Goal: Task Accomplishment & Management: Manage account settings

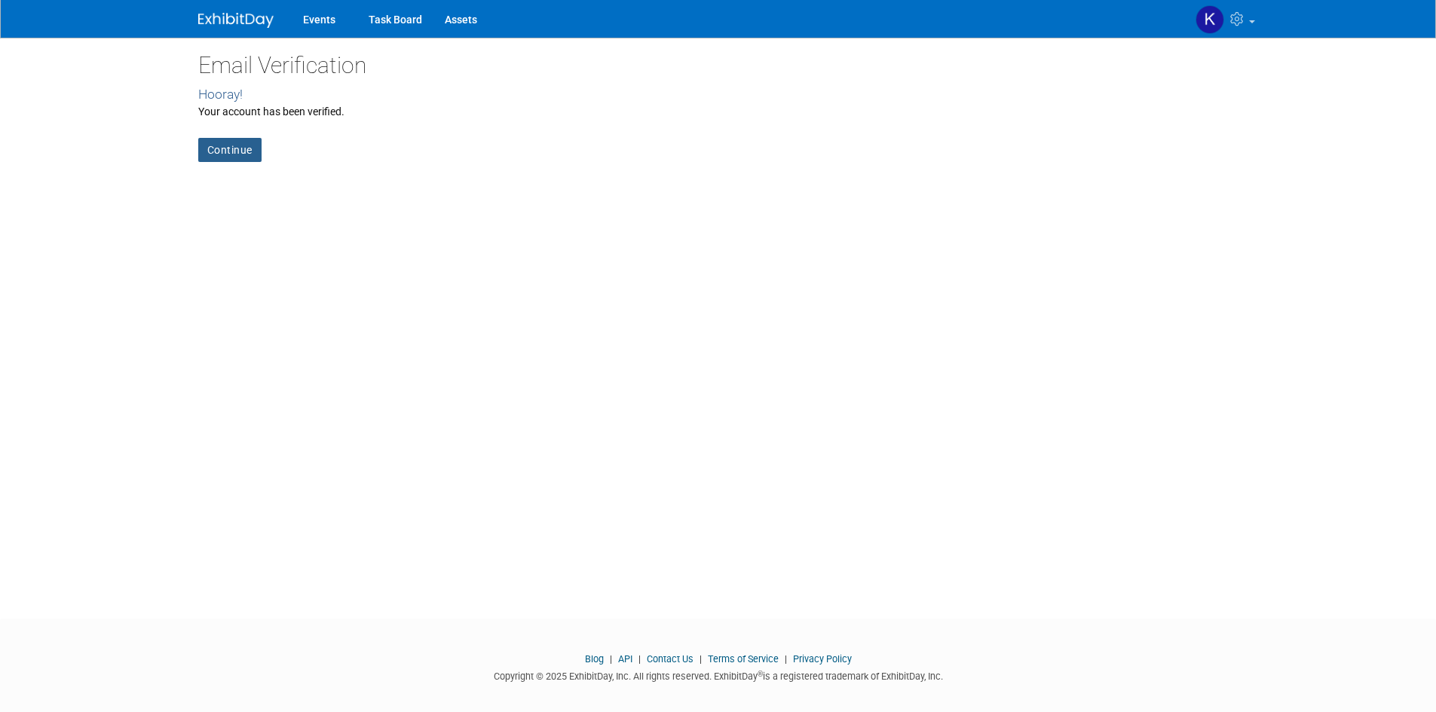
drag, startPoint x: 252, startPoint y: 152, endPoint x: 269, endPoint y: 154, distance: 17.4
click at [252, 151] on link "Continue" at bounding box center [229, 150] width 63 height 24
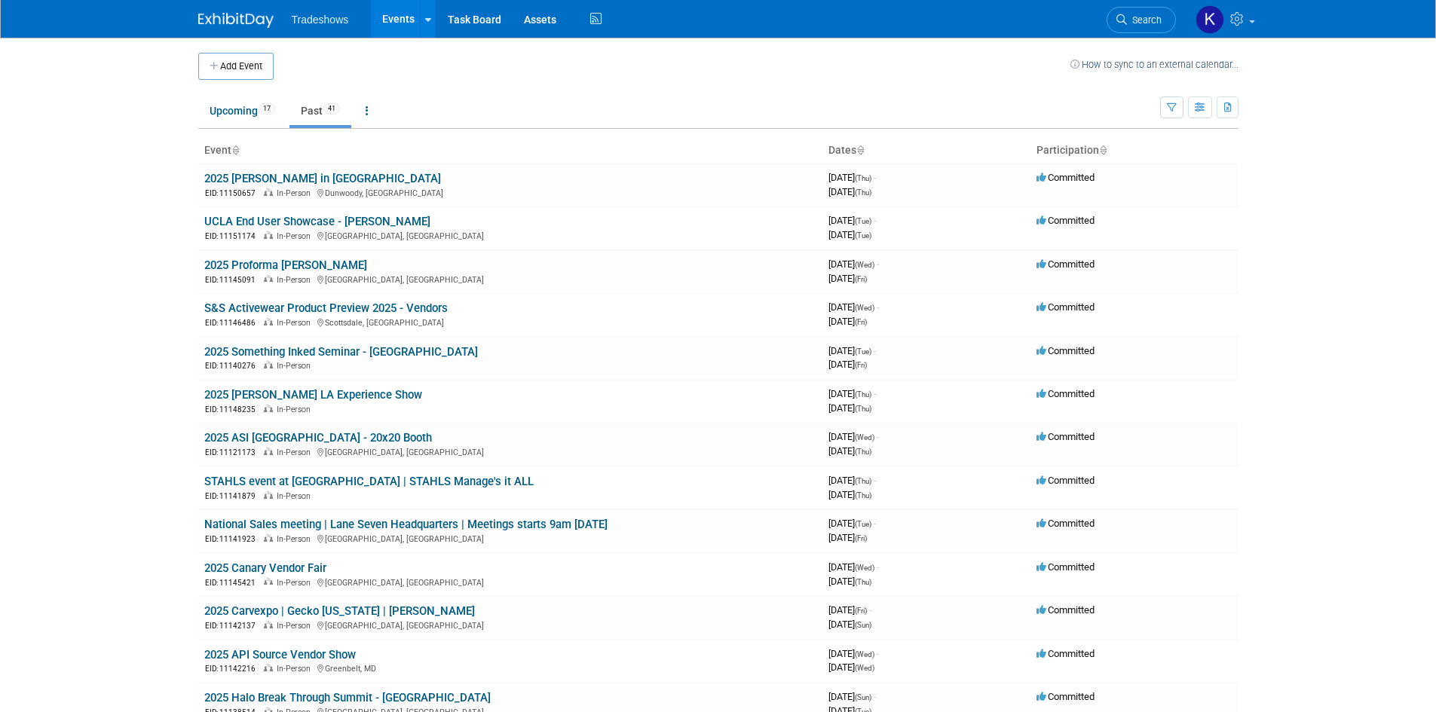
click at [314, 115] on link "Past 41" at bounding box center [320, 110] width 62 height 29
click at [265, 311] on link "S&S Activewear Product Preview 2025 - Vendors" at bounding box center [325, 308] width 243 height 14
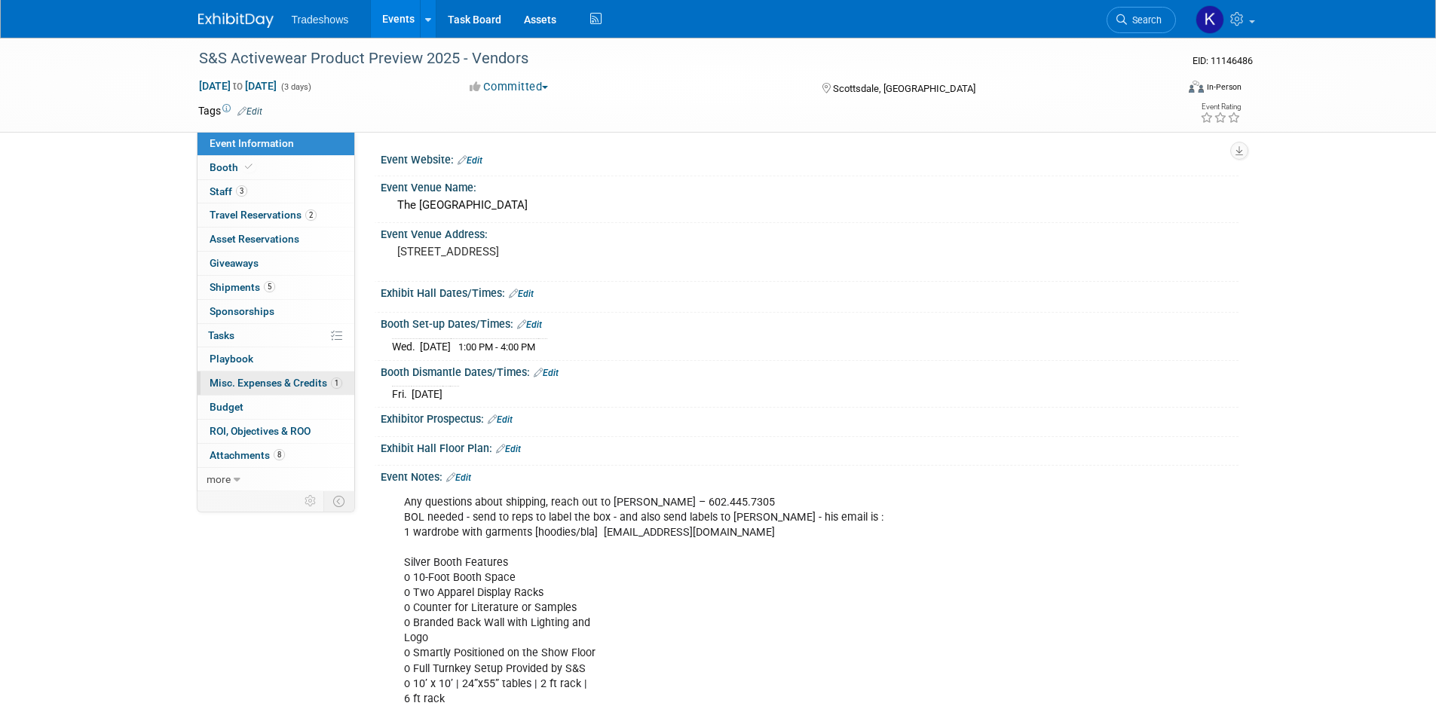
click at [237, 381] on span "Misc. Expenses & Credits 1" at bounding box center [276, 383] width 133 height 12
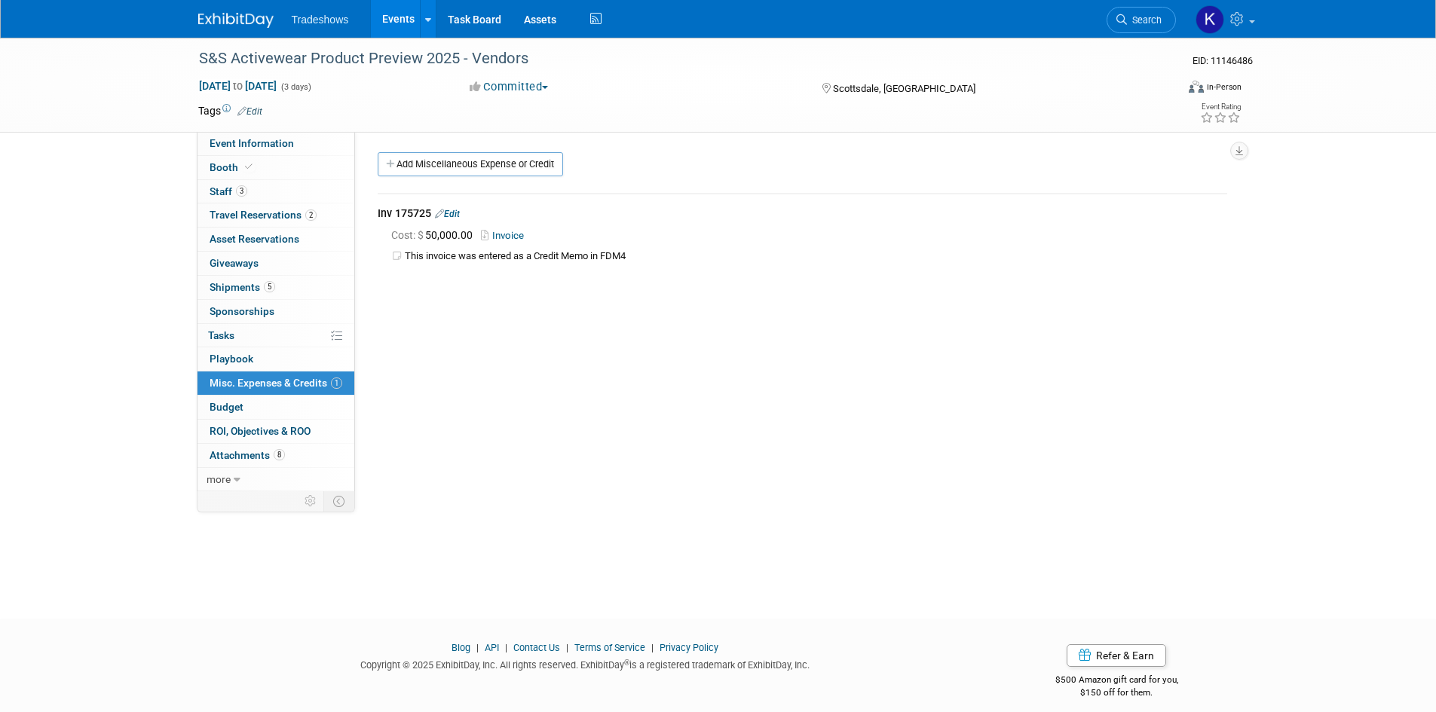
click at [457, 210] on link "Edit" at bounding box center [447, 214] width 25 height 11
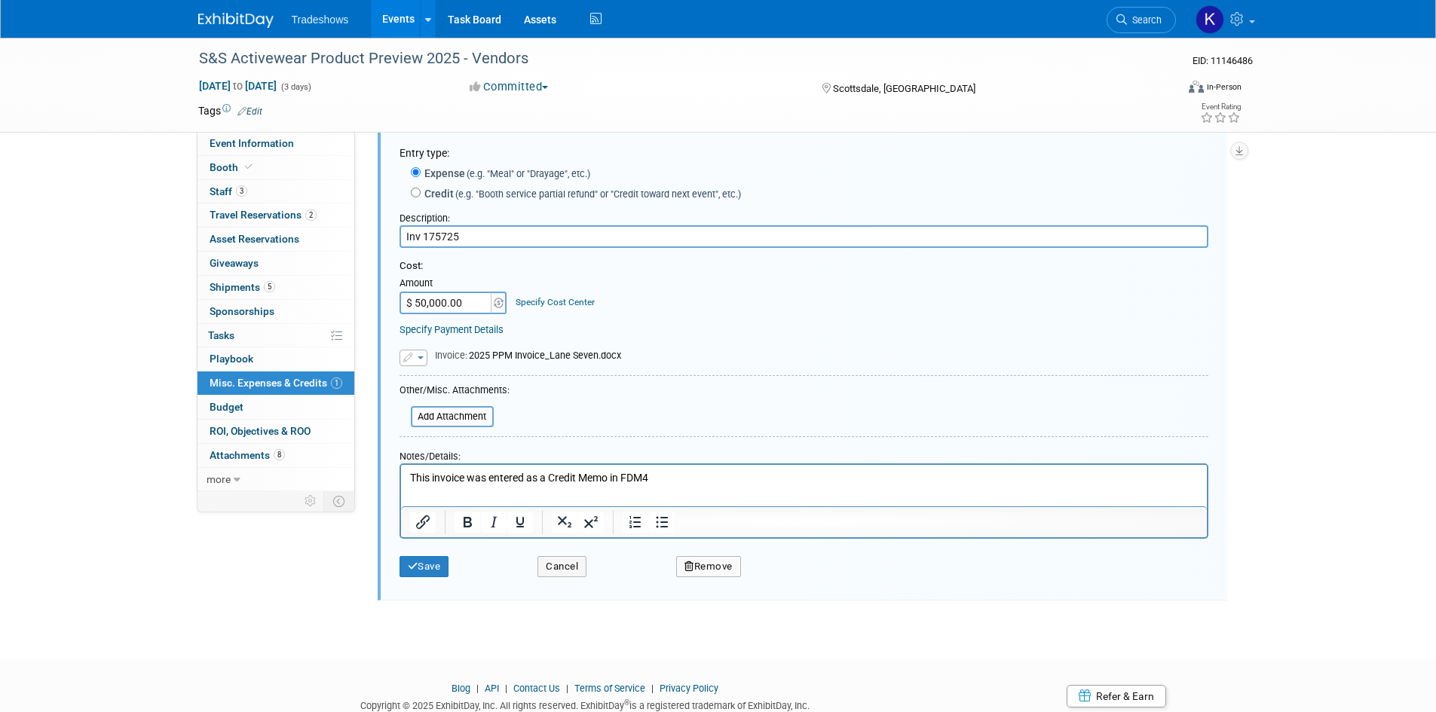
scroll to position [98, 0]
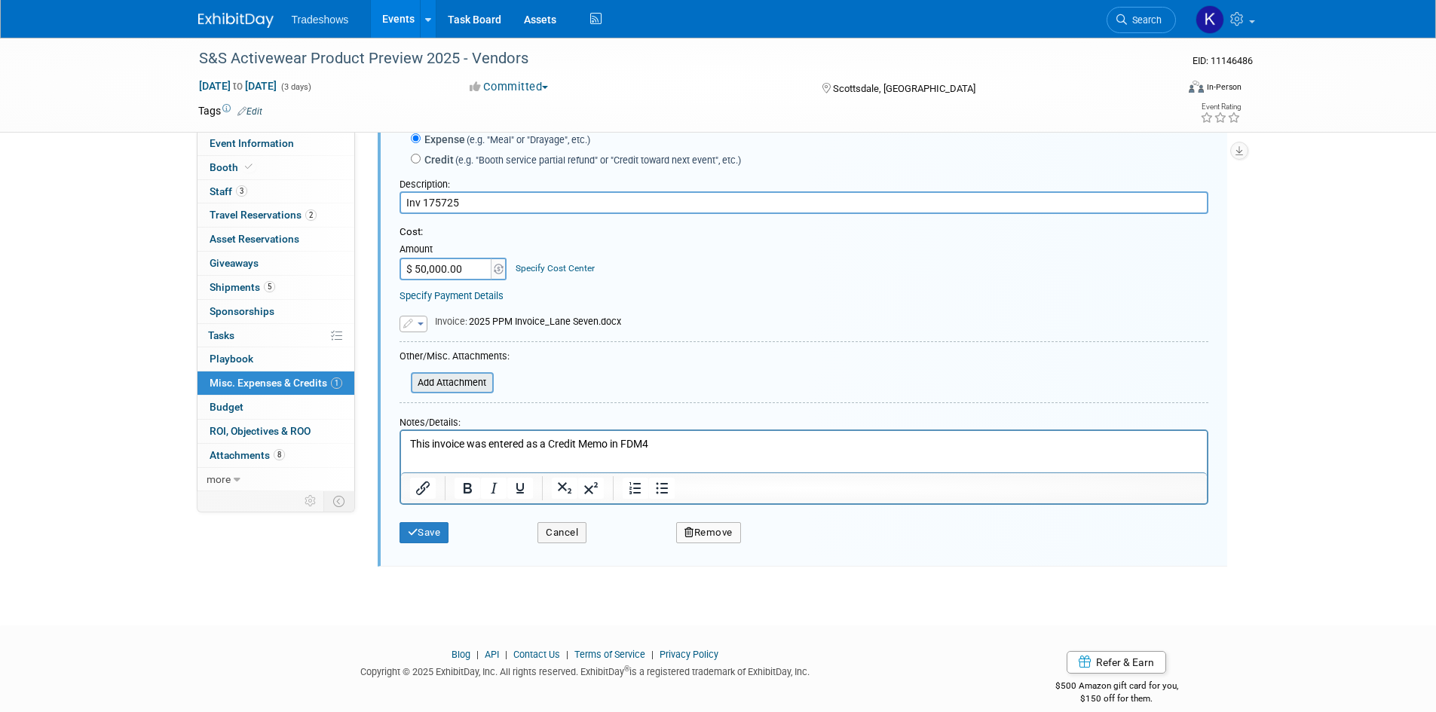
click at [448, 385] on input "file" at bounding box center [402, 383] width 179 height 18
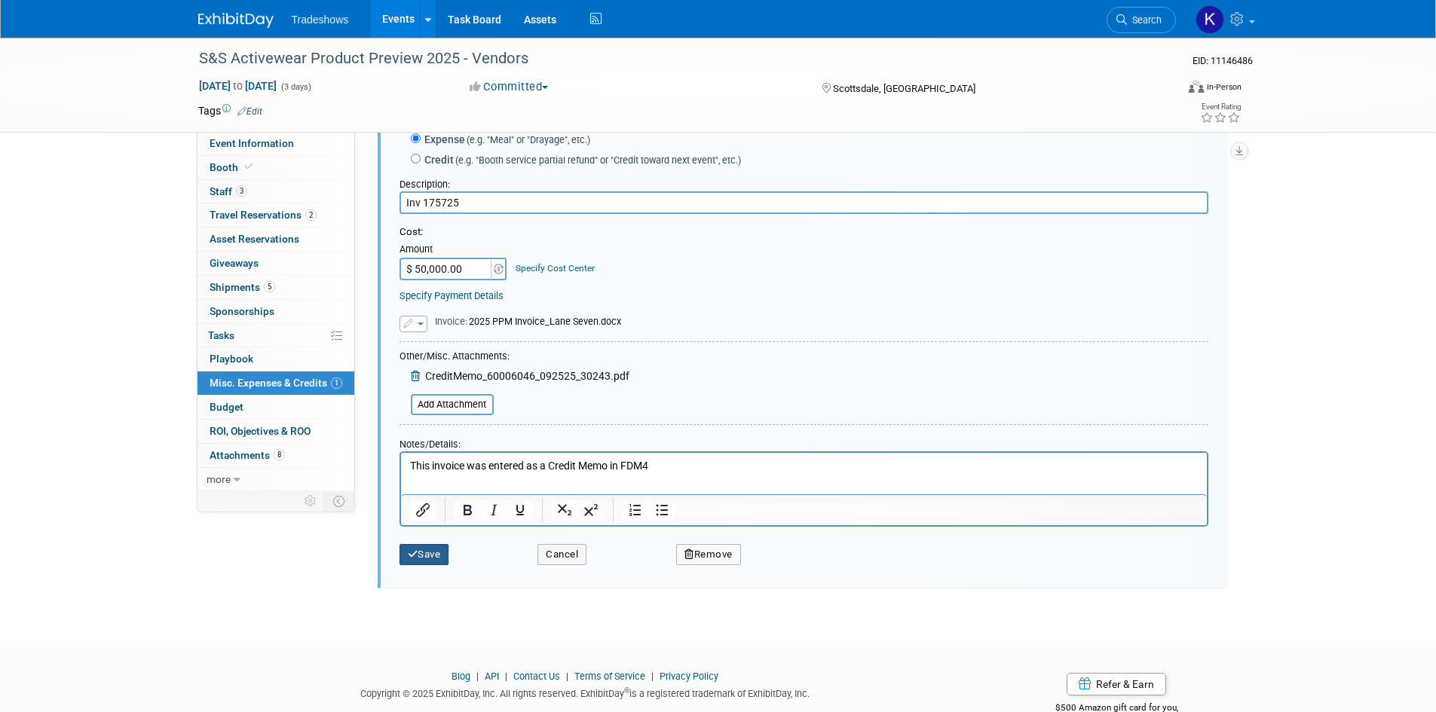
click at [431, 552] on button "Save" at bounding box center [424, 554] width 50 height 21
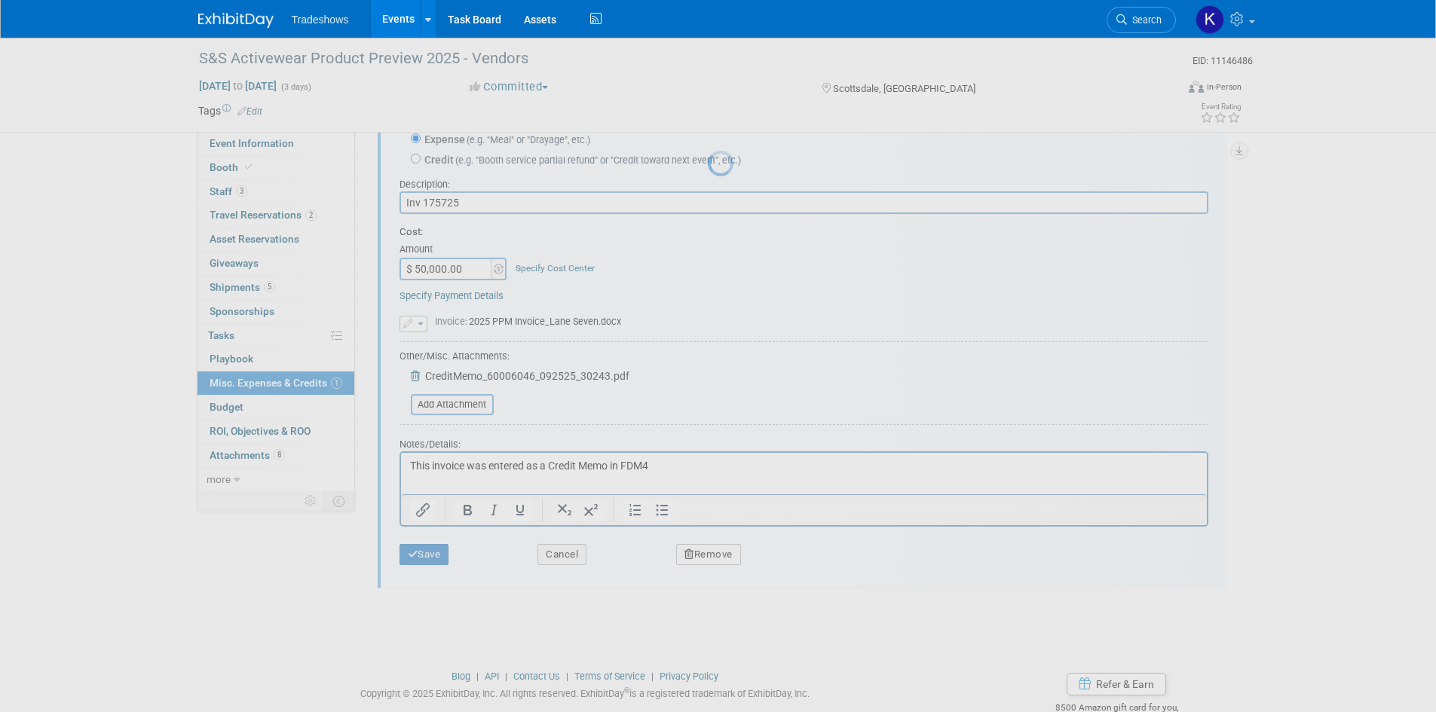
scroll to position [12, 0]
